Goal: Task Accomplishment & Management: Use online tool/utility

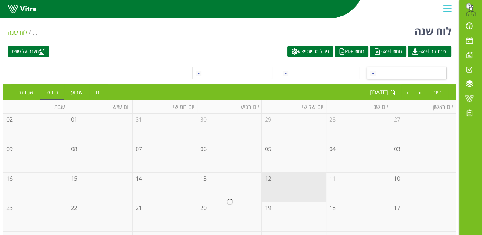
click at [417, 70] on span at bounding box center [412, 72] width 68 height 11
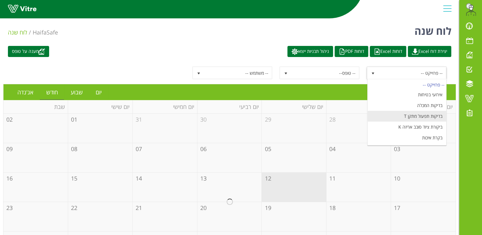
scroll to position [73, 0]
click at [425, 118] on li "מעבר הזמנה ומוצר" at bounding box center [406, 118] width 79 height 11
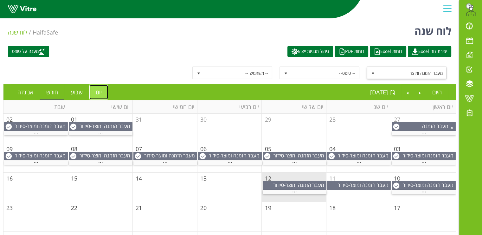
click at [97, 93] on link "יום" at bounding box center [98, 92] width 19 height 15
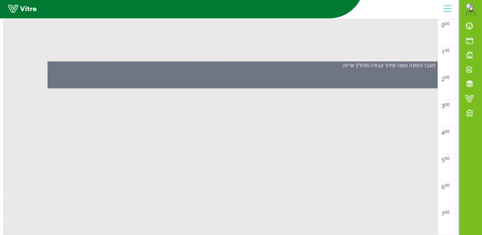
scroll to position [0, 0]
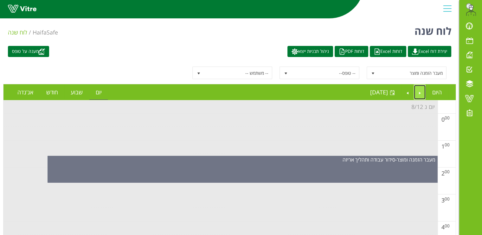
click at [423, 89] on link "Previous" at bounding box center [420, 92] width 12 height 15
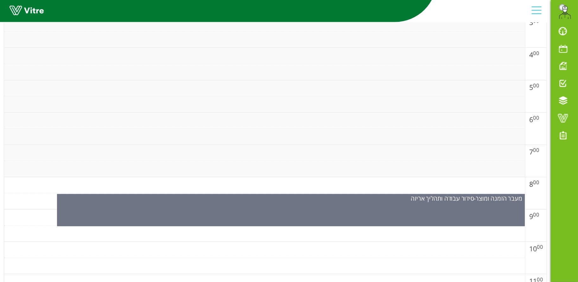
scroll to position [209, 0]
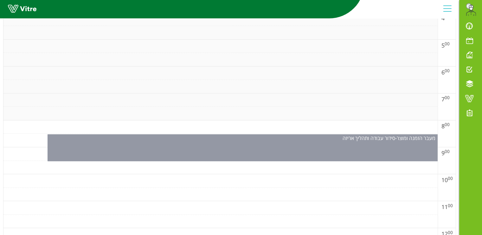
click at [266, 148] on div "מעבר הזמנה ומוצר - סידור עבודה ותהליך אריזה" at bounding box center [243, 147] width 390 height 27
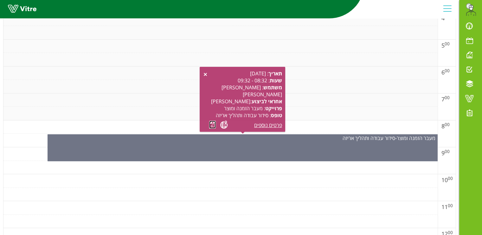
click at [211, 126] on link at bounding box center [212, 125] width 7 height 8
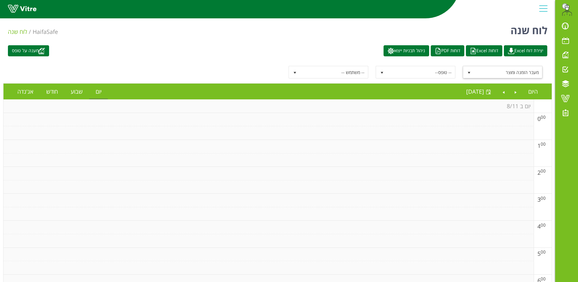
scroll to position [0, 0]
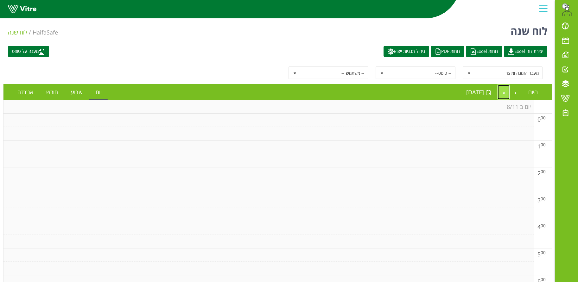
click at [482, 91] on link "Next" at bounding box center [504, 92] width 12 height 15
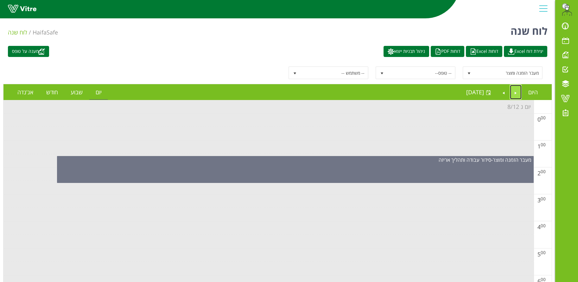
click at [482, 94] on link "Previous" at bounding box center [516, 92] width 12 height 15
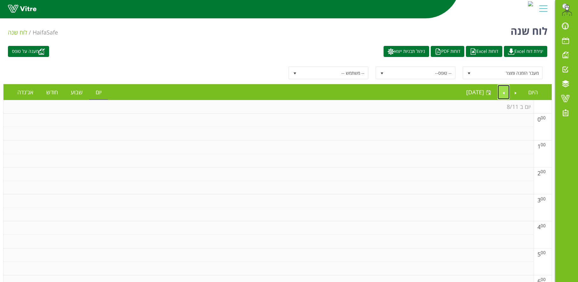
click at [482, 93] on link "Next" at bounding box center [504, 92] width 12 height 15
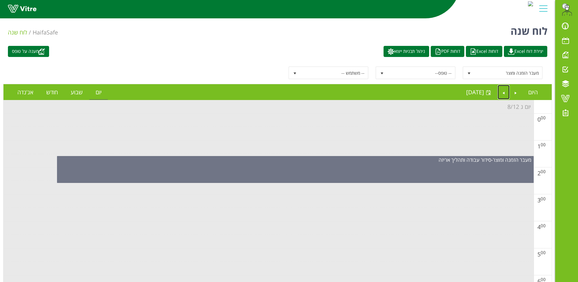
scroll to position [48, 0]
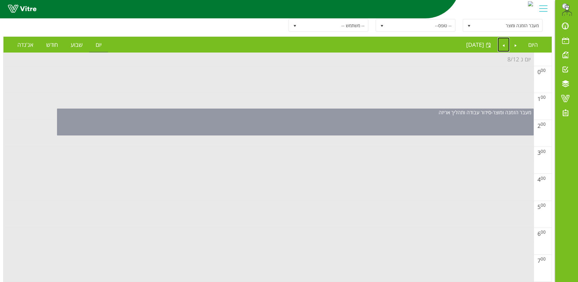
click at [335, 126] on div "מעבר הזמנה ומוצר - סידור עבודה ותהליך אריזה" at bounding box center [295, 122] width 477 height 27
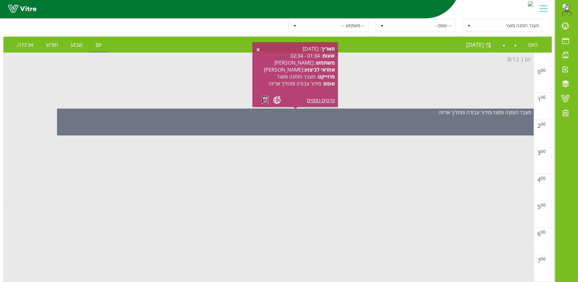
click at [263, 97] on link at bounding box center [265, 100] width 7 height 8
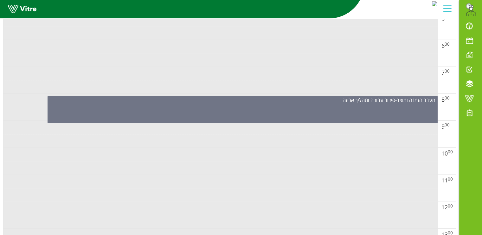
scroll to position [239, 0]
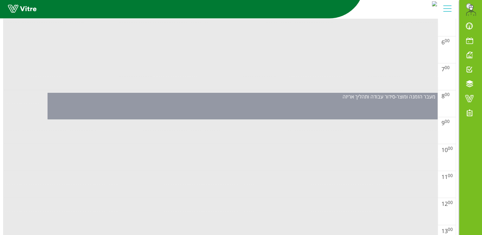
click at [276, 112] on div "מעבר הזמנה ומוצר - סידור עבודה ותהליך אריזה" at bounding box center [243, 106] width 390 height 27
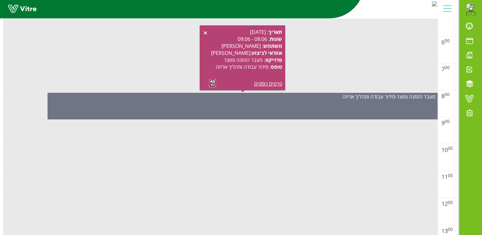
click at [213, 82] on link at bounding box center [212, 83] width 7 height 8
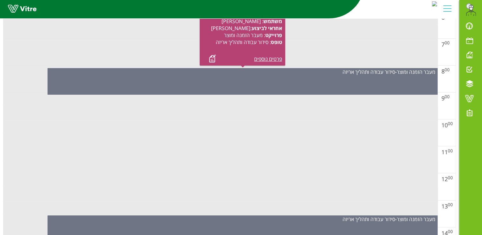
scroll to position [437, 0]
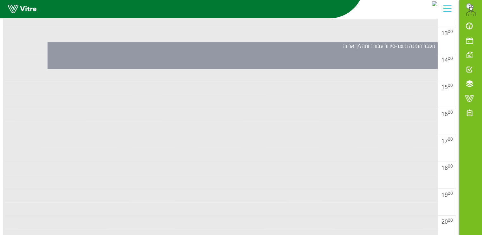
click at [262, 53] on div "מעבר הזמנה ומוצר - סידור עבודה ותהליך אריזה" at bounding box center [243, 55] width 390 height 27
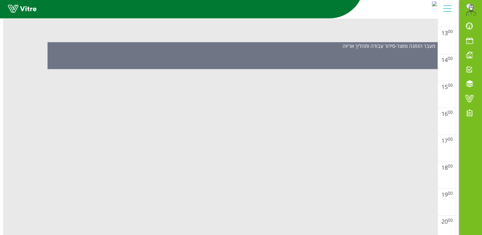
click at [342, 108] on td at bounding box center [220, 115] width 434 height 14
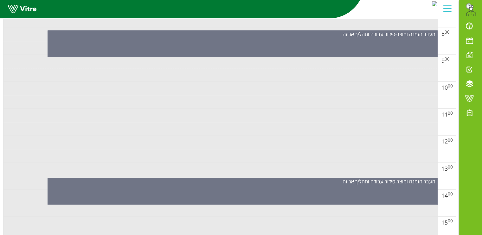
scroll to position [288, 0]
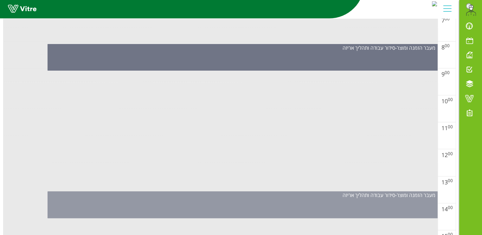
click at [252, 195] on div "מעבר הזמנה ומוצר - סידור עבודה ותהליך אריזה" at bounding box center [242, 195] width 389 height 7
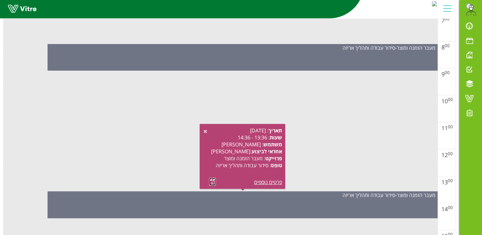
click at [213, 182] on link at bounding box center [212, 182] width 7 height 8
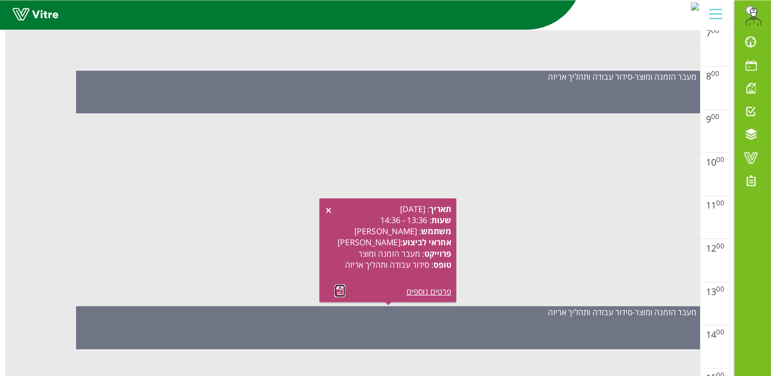
scroll to position [218, 0]
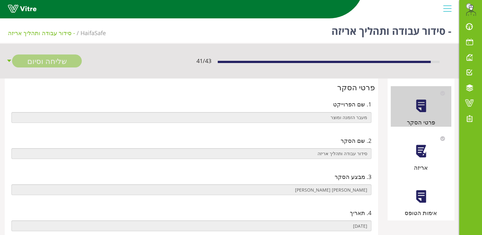
click at [426, 156] on div at bounding box center [421, 151] width 14 height 14
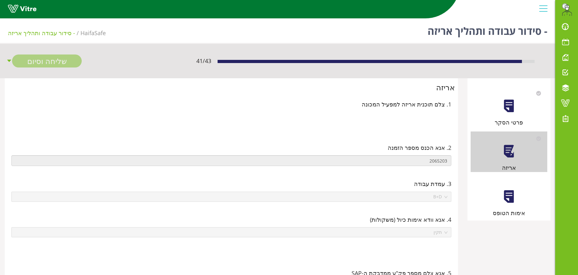
click at [488, 199] on div at bounding box center [509, 196] width 14 height 14
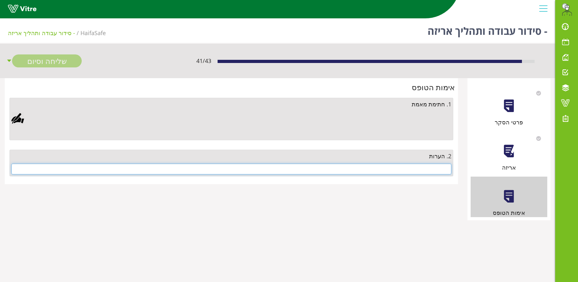
click at [427, 165] on input "text" at bounding box center [231, 169] width 440 height 11
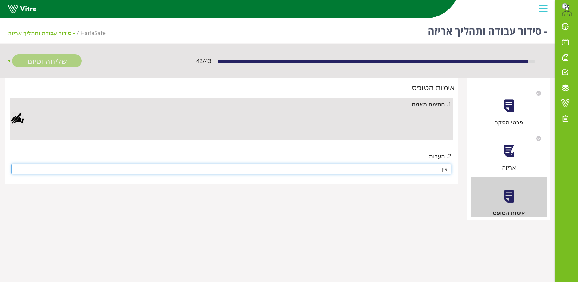
type input "אין"
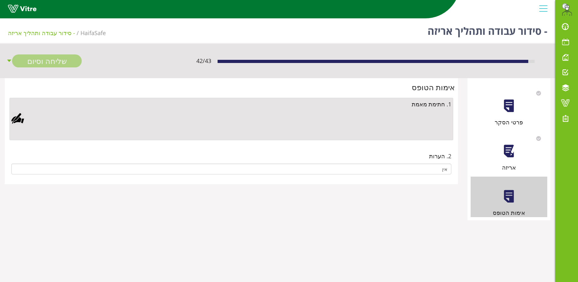
click at [17, 119] on div at bounding box center [17, 118] width 13 height 13
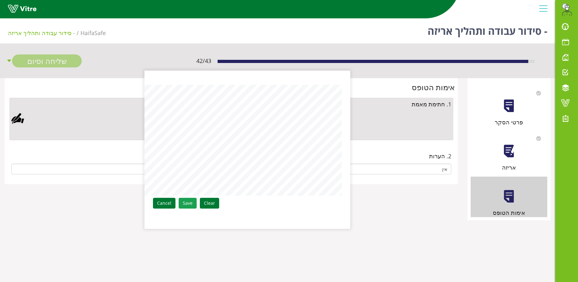
click at [183, 202] on link "Save" at bounding box center [188, 203] width 18 height 11
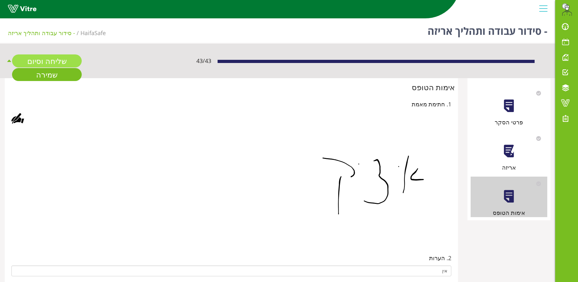
click at [46, 56] on link "שליחה וסיום" at bounding box center [47, 60] width 70 height 13
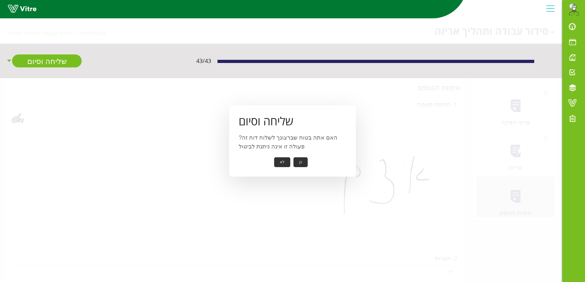
click at [301, 159] on button "כן" at bounding box center [301, 162] width 14 height 10
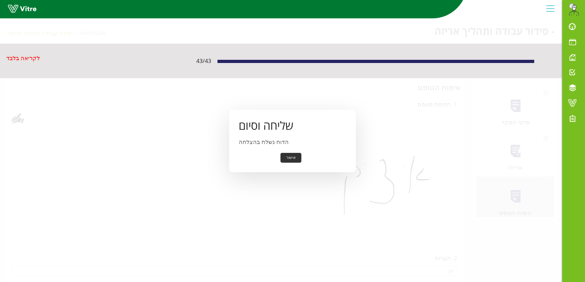
click at [293, 160] on button "אישור" at bounding box center [291, 158] width 21 height 10
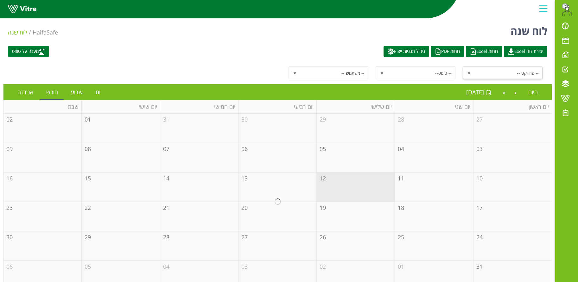
click at [501, 70] on span "-- פרוייקט --" at bounding box center [509, 72] width 68 height 11
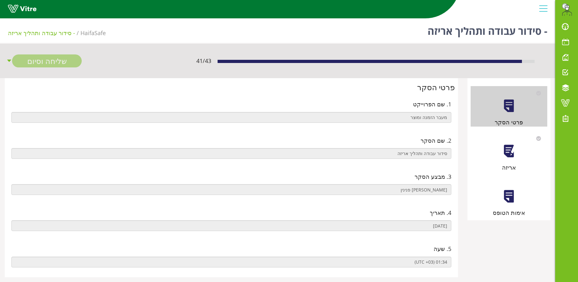
click at [513, 150] on div at bounding box center [509, 151] width 14 height 14
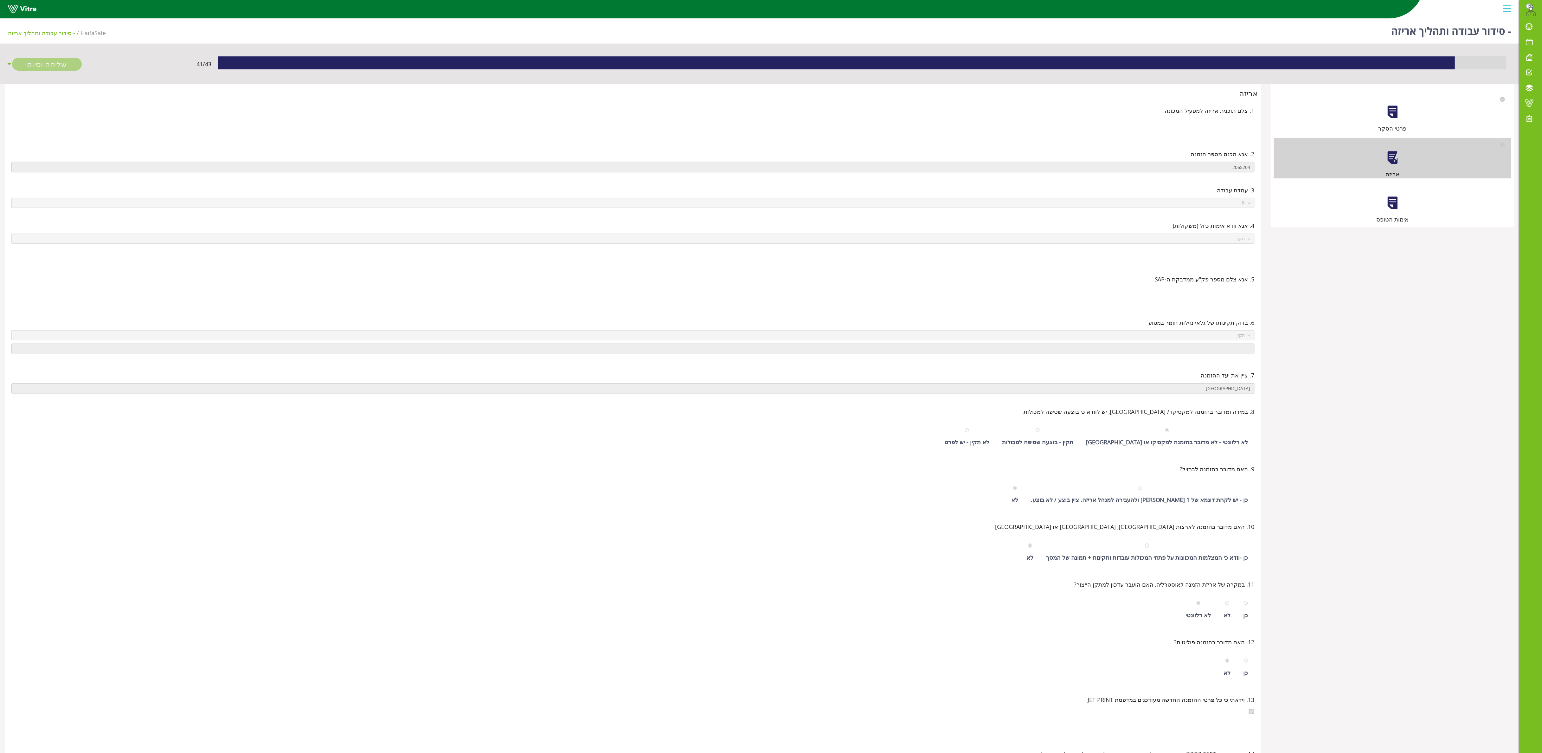
click at [578, 198] on div at bounding box center [1392, 203] width 14 height 14
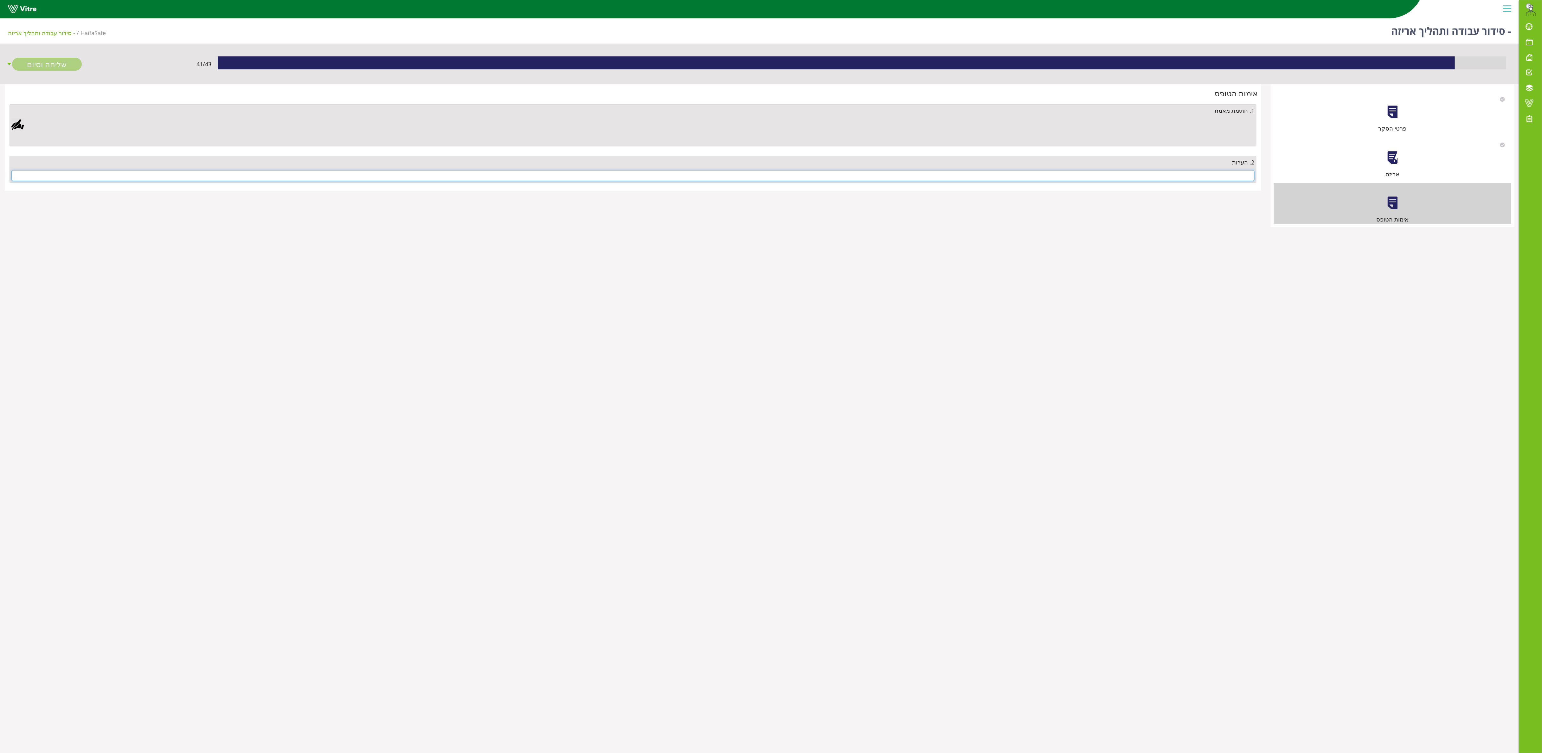
click at [578, 181] on input "text" at bounding box center [632, 175] width 1243 height 11
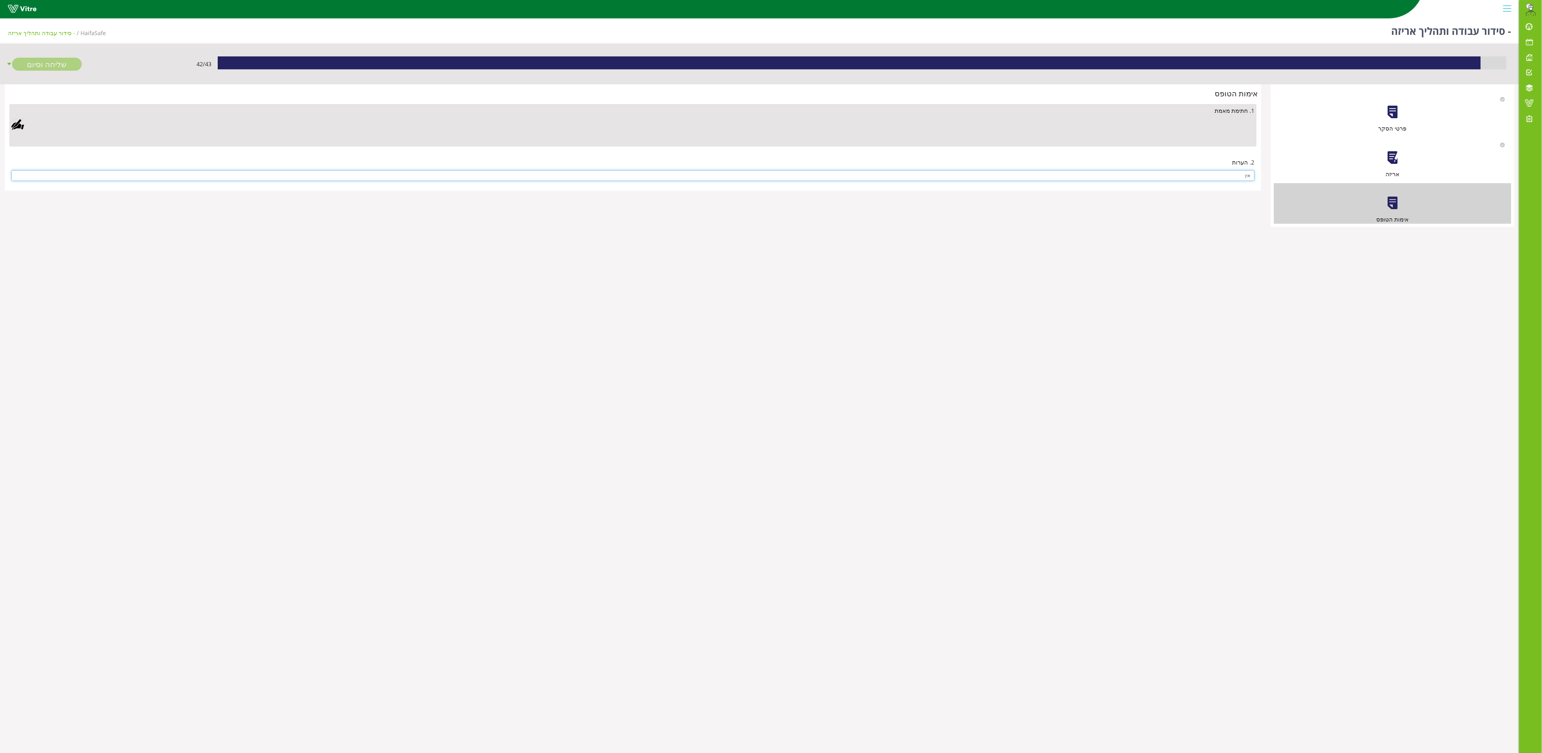
type input "אין"
click at [18, 122] on div at bounding box center [17, 124] width 13 height 13
click at [523, 282] on aside "Clear Save Cancel" at bounding box center [771, 376] width 1542 height 753
click at [438, 282] on link "Save" at bounding box center [429, 321] width 18 height 11
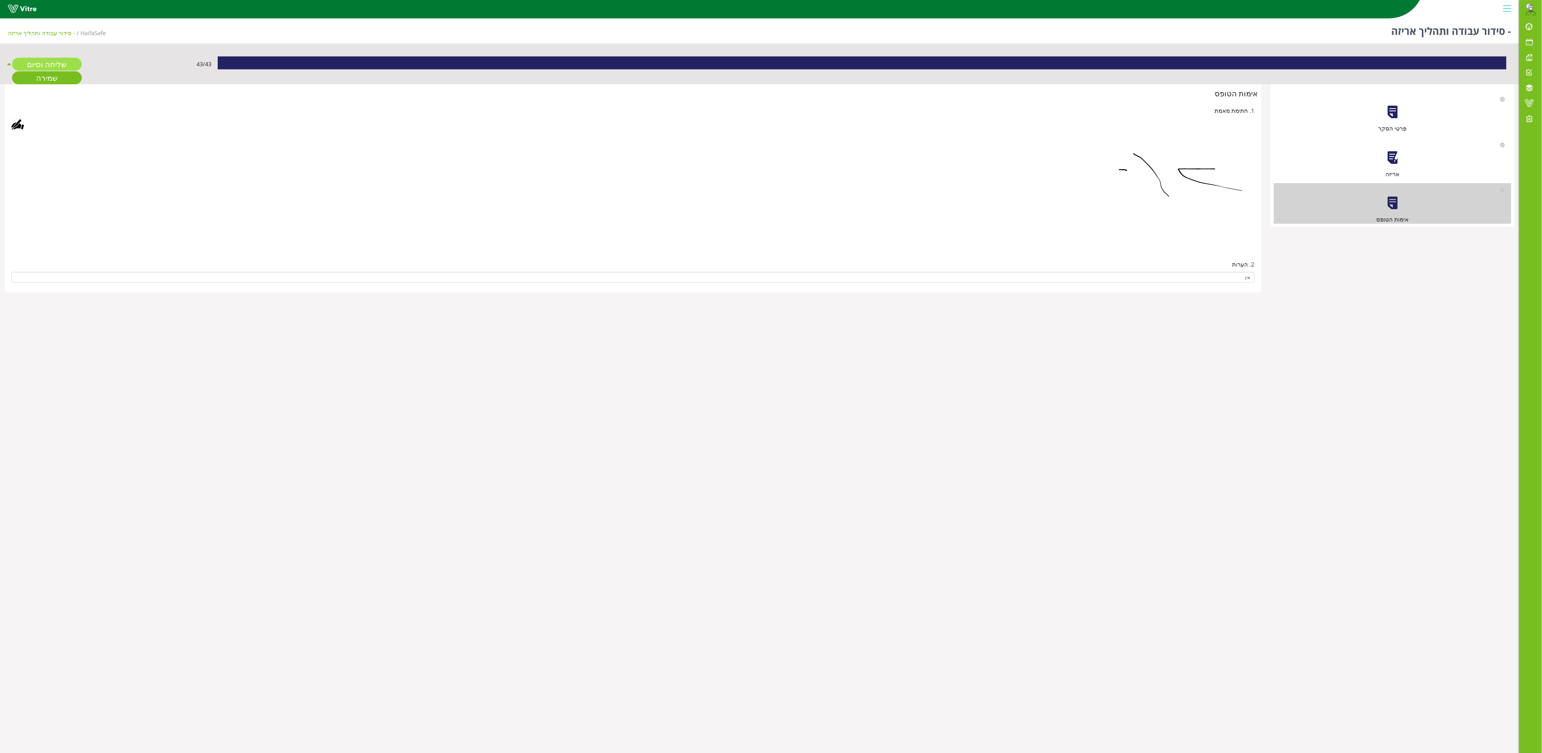
click at [52, 61] on link "שליחה וסיום" at bounding box center [47, 64] width 70 height 13
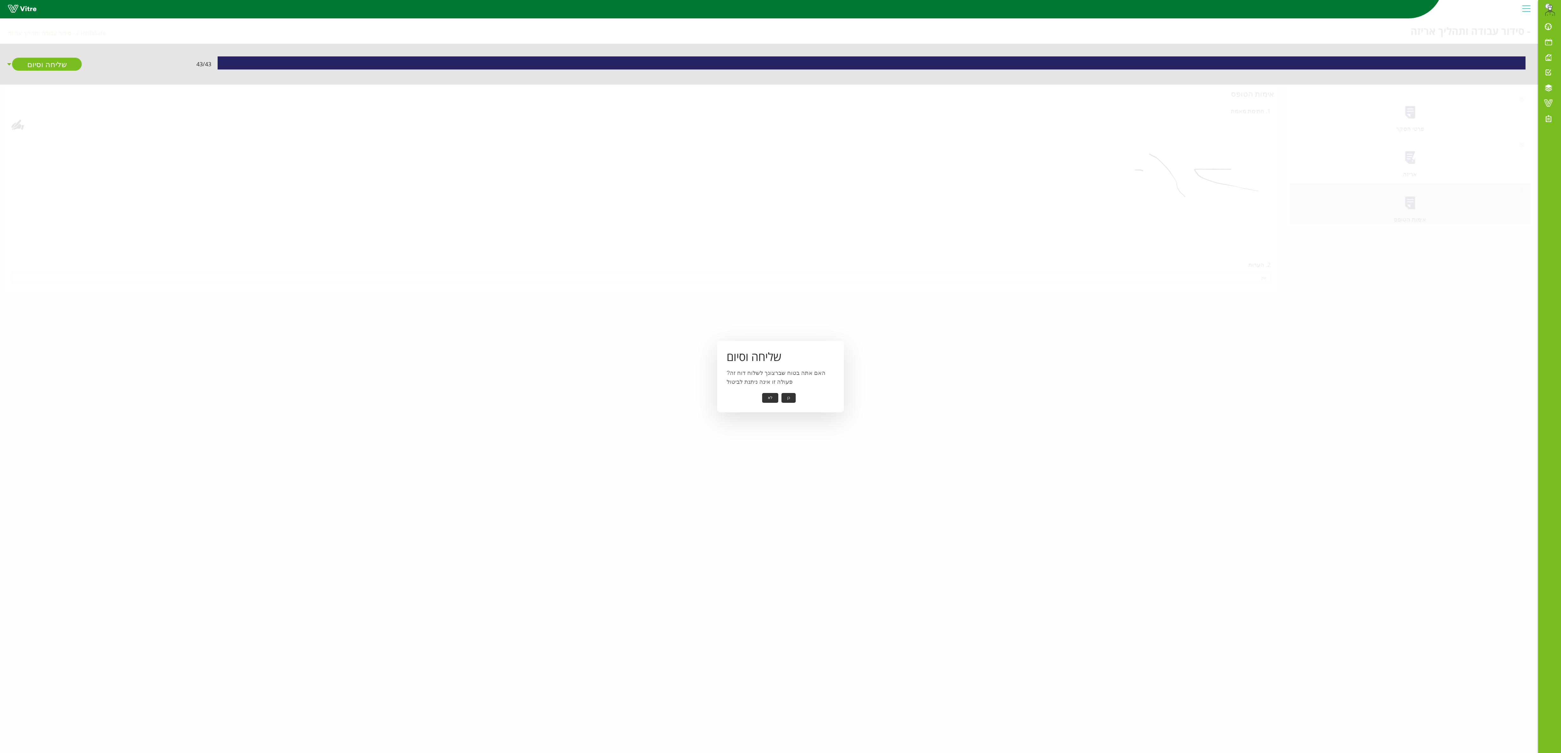
click at [578, 282] on button "כן" at bounding box center [789, 398] width 14 height 10
click at [578, 282] on div "אישור" at bounding box center [781, 393] width 108 height 10
click at [578, 282] on button "אישור" at bounding box center [779, 393] width 21 height 10
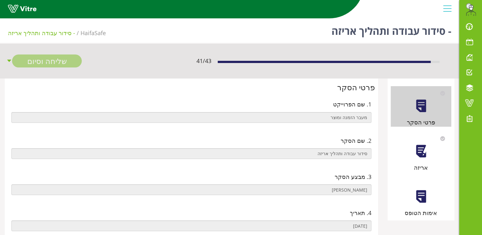
click at [418, 152] on div at bounding box center [421, 151] width 14 height 14
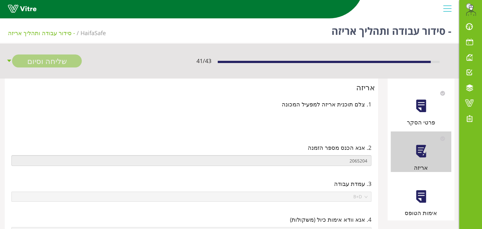
click at [421, 194] on div at bounding box center [421, 196] width 14 height 14
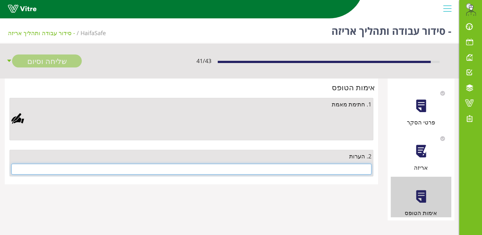
click at [315, 165] on input "text" at bounding box center [191, 169] width 360 height 11
type input "ט"
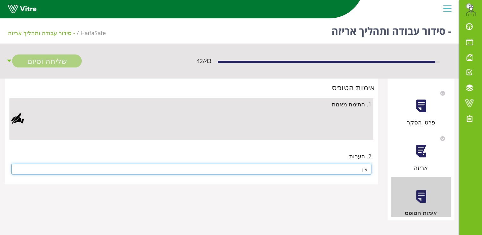
type input "אין"
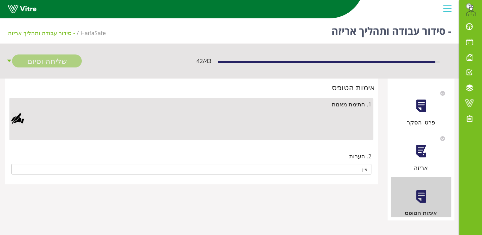
click at [17, 119] on div at bounding box center [17, 118] width 13 height 13
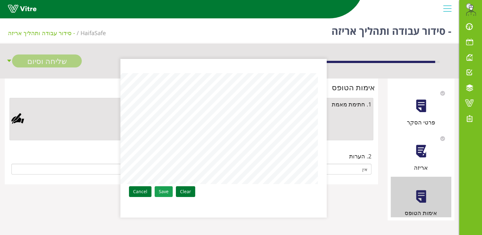
click at [163, 190] on link "Save" at bounding box center [164, 191] width 18 height 11
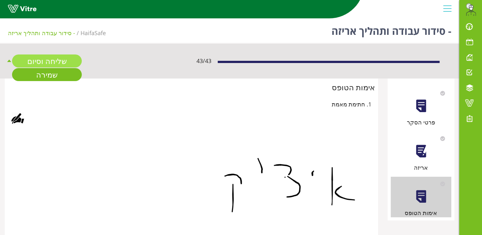
click at [48, 57] on link "שליחה וסיום" at bounding box center [47, 60] width 70 height 13
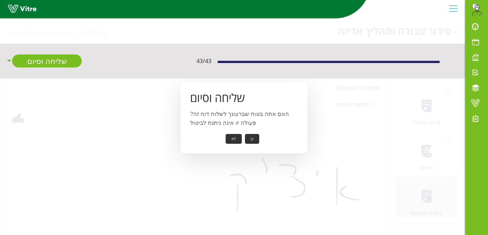
click at [251, 135] on button "כן" at bounding box center [252, 139] width 14 height 10
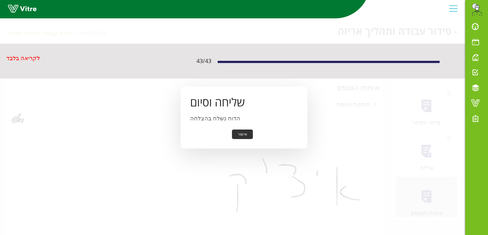
click at [241, 135] on button "אישור" at bounding box center [242, 135] width 21 height 10
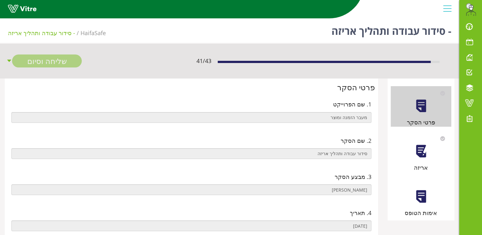
click at [431, 158] on div "אריזה" at bounding box center [421, 151] width 61 height 41
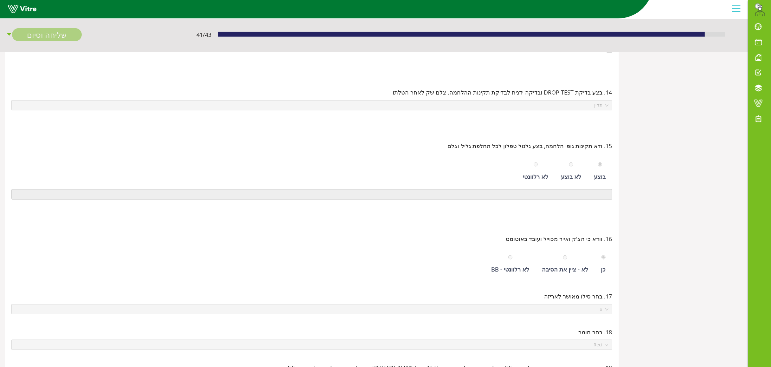
scroll to position [52, 0]
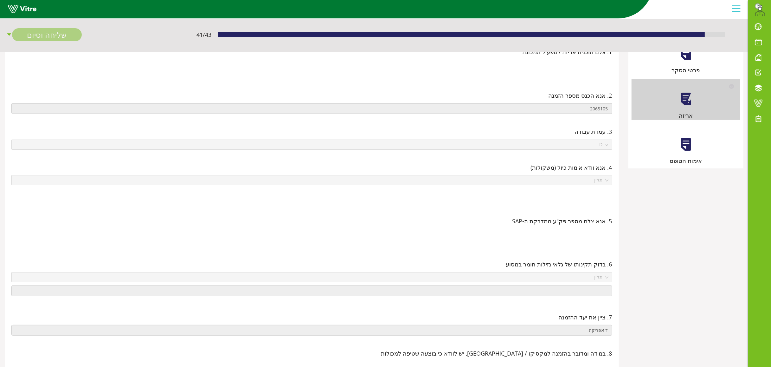
click at [482, 146] on div at bounding box center [686, 144] width 14 height 14
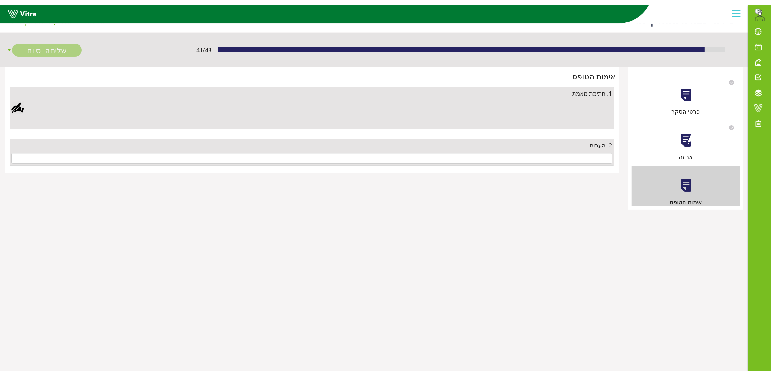
scroll to position [0, 0]
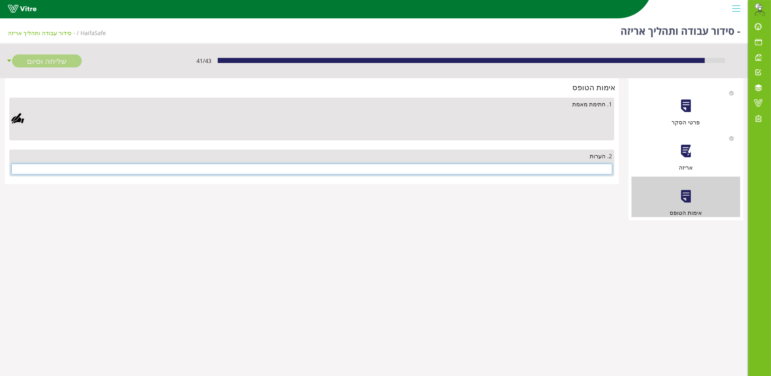
click at [482, 170] on input "text" at bounding box center [311, 169] width 601 height 11
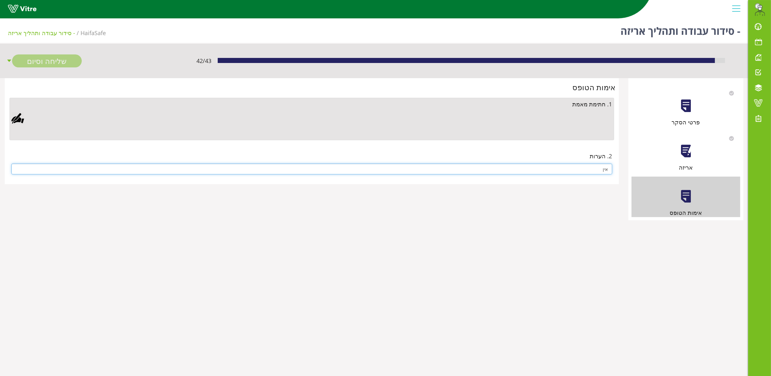
type input "אין"
click at [18, 119] on div at bounding box center [17, 118] width 13 height 13
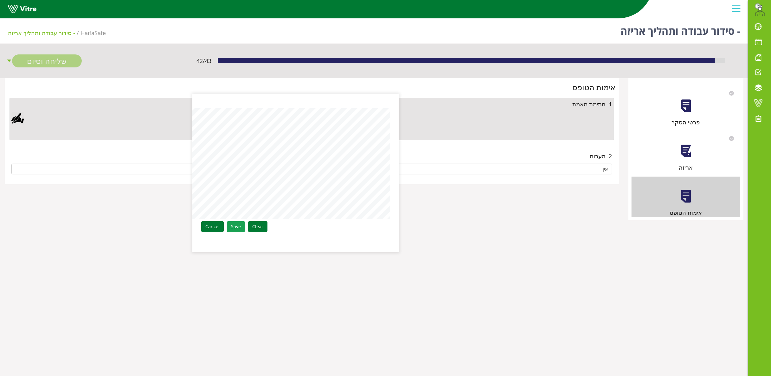
click at [239, 227] on link "Save" at bounding box center [236, 226] width 18 height 11
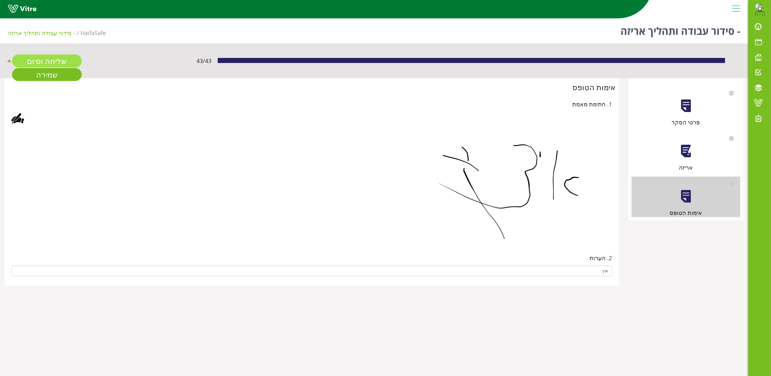
click at [44, 60] on link "שליחה וסיום" at bounding box center [47, 60] width 70 height 13
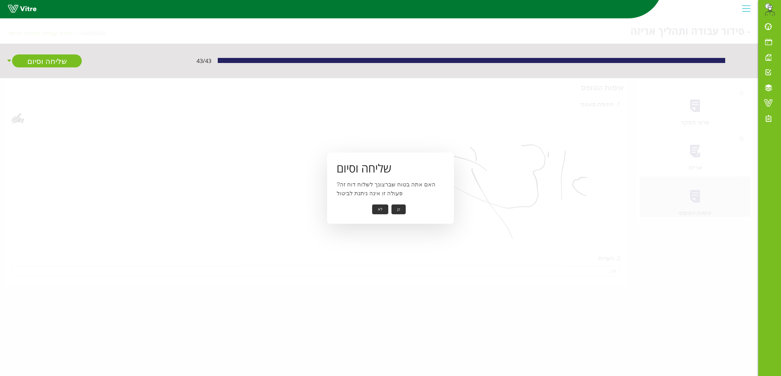
click at [403, 210] on button "כן" at bounding box center [398, 210] width 14 height 10
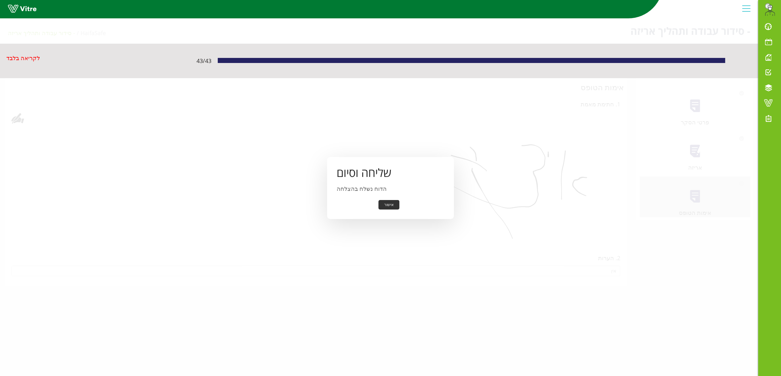
click at [386, 207] on button "אישור" at bounding box center [388, 205] width 21 height 10
